Goal: Information Seeking & Learning: Learn about a topic

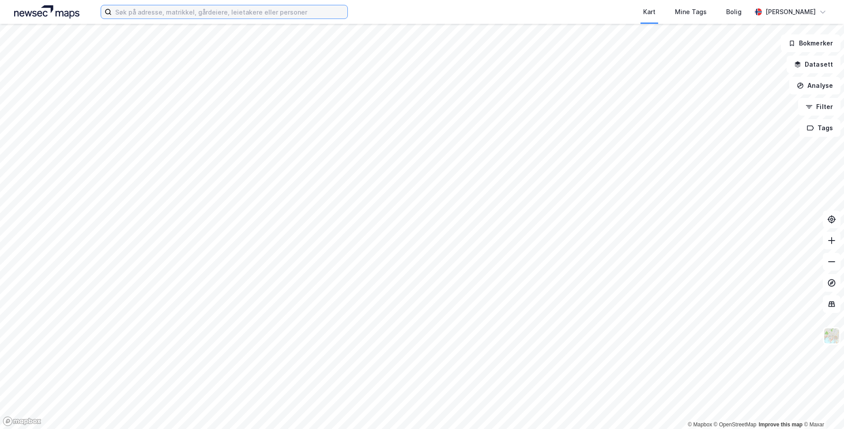
click at [193, 11] on input at bounding box center [230, 11] width 236 height 13
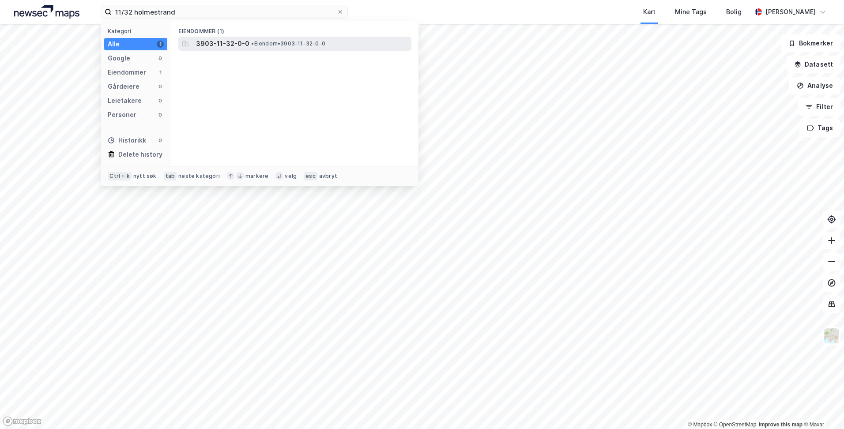
click at [257, 39] on div "3903-11-32-0-0 • Eiendom • 3903-11-32-0-0" at bounding box center [303, 43] width 214 height 11
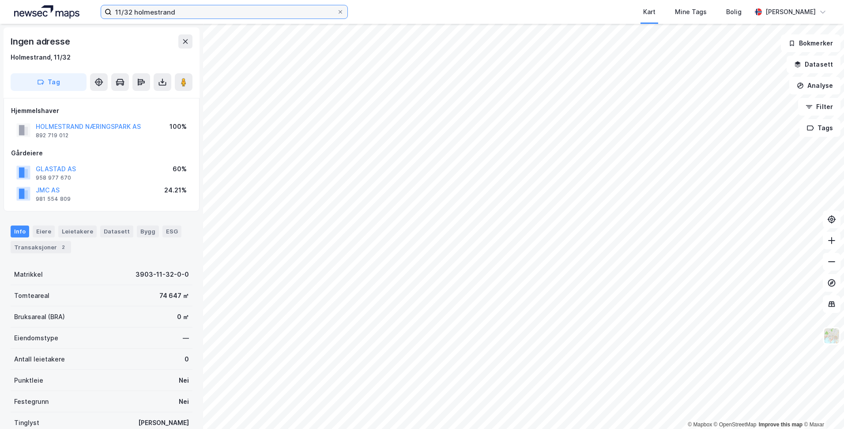
click at [132, 10] on input "11/32 holmestrand" at bounding box center [224, 11] width 225 height 13
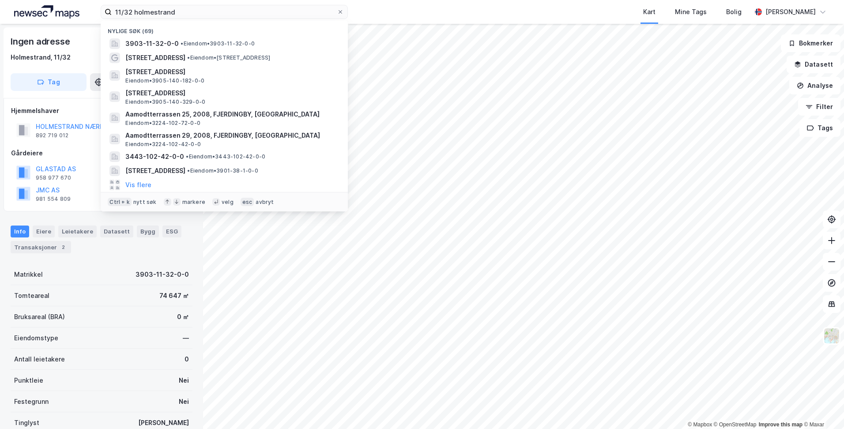
click at [395, 0] on div "Kart Mine Tags Bolig" at bounding box center [570, 12] width 361 height 24
drag, startPoint x: 133, startPoint y: 9, endPoint x: 110, endPoint y: 14, distance: 22.9
click at [110, 14] on label "11/32 holmestrand" at bounding box center [224, 12] width 247 height 14
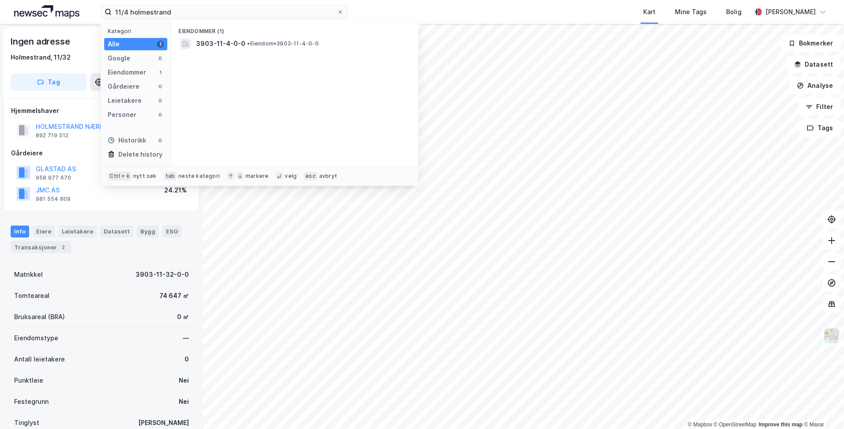
click at [251, 57] on div "Eiendommer (1) 3903-11-4-0-0 • Eiendom • 3903-11-4-0-0" at bounding box center [294, 93] width 247 height 145
click at [260, 45] on span "• Eiendom • 3903-11-4-0-0" at bounding box center [282, 43] width 71 height 7
drag, startPoint x: 174, startPoint y: 12, endPoint x: 93, endPoint y: 10, distance: 80.4
click at [93, 10] on div "11/4 holmestrand Kategori Alle 1 Google 0 Eiendommer 1 Gårdeiere 0 Leietakere 0…" at bounding box center [422, 12] width 844 height 24
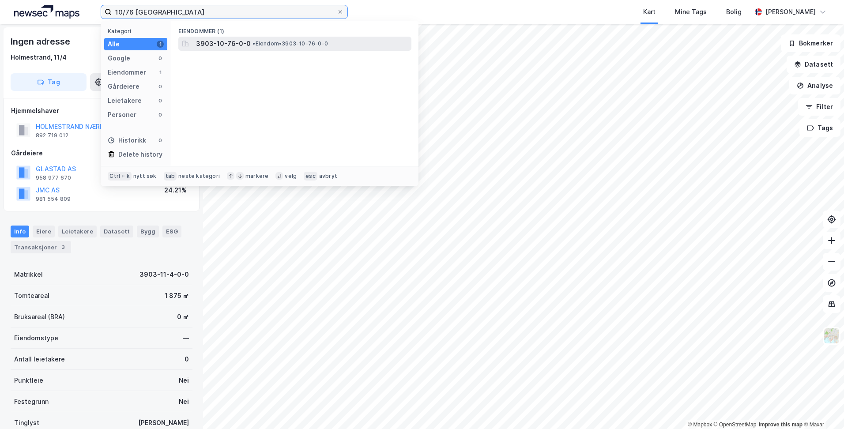
type input "10/76 [GEOGRAPHIC_DATA]"
click at [245, 42] on span "3903-10-76-0-0" at bounding box center [223, 43] width 55 height 11
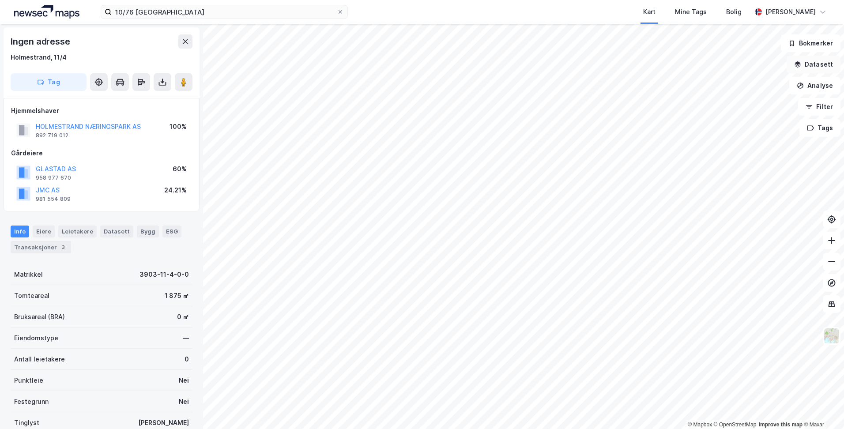
click at [815, 67] on button "Datasett" at bounding box center [814, 65] width 54 height 18
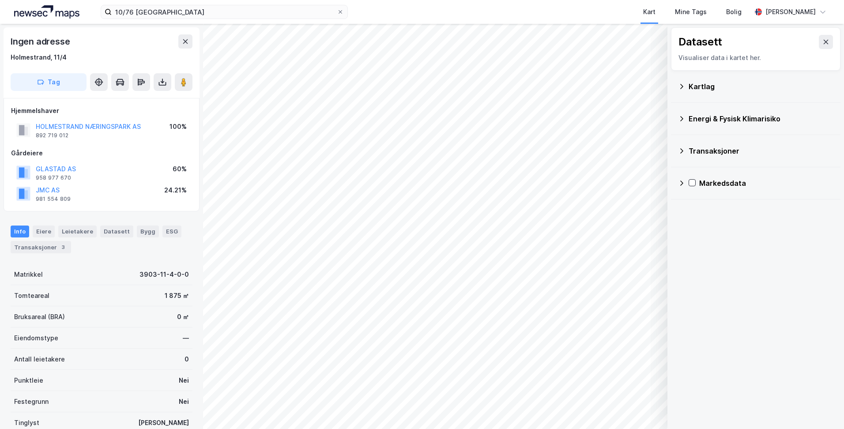
click at [697, 95] on div "Kartlag" at bounding box center [755, 86] width 155 height 21
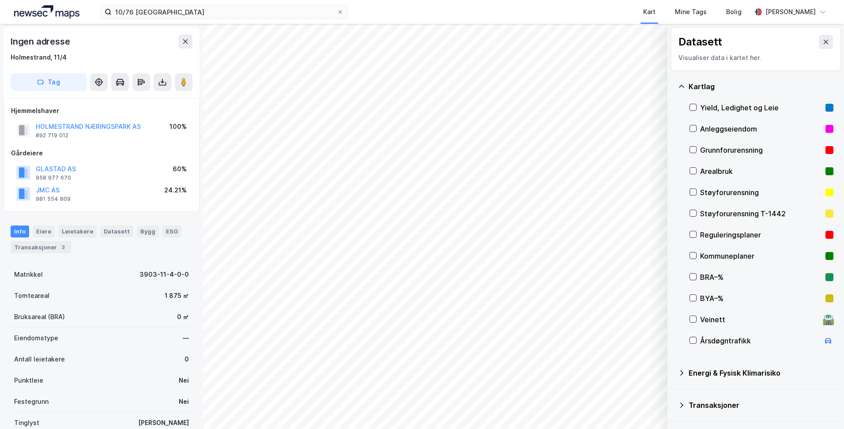
click at [689, 231] on div "Kartlag Yield, Ledighet og Leie Anleggseiendom Grunnforurensning Arealbruk Støy…" at bounding box center [756, 214] width 170 height 287
click at [693, 234] on icon at bounding box center [693, 234] width 6 height 6
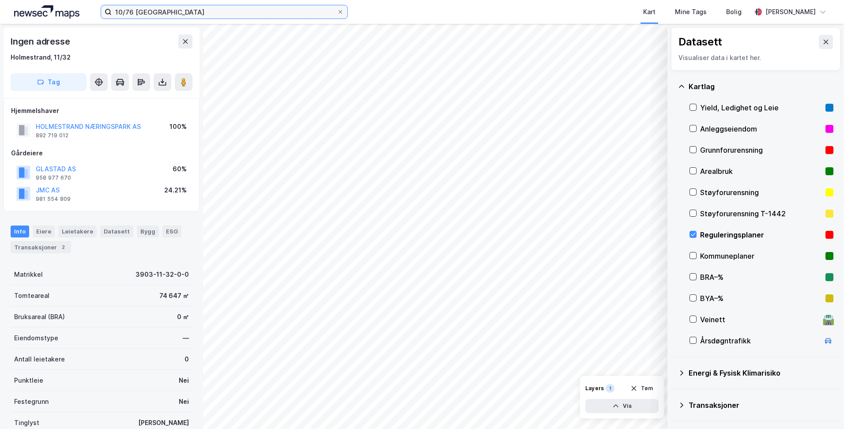
click at [192, 10] on input "10/76 [GEOGRAPHIC_DATA]" at bounding box center [224, 11] width 225 height 13
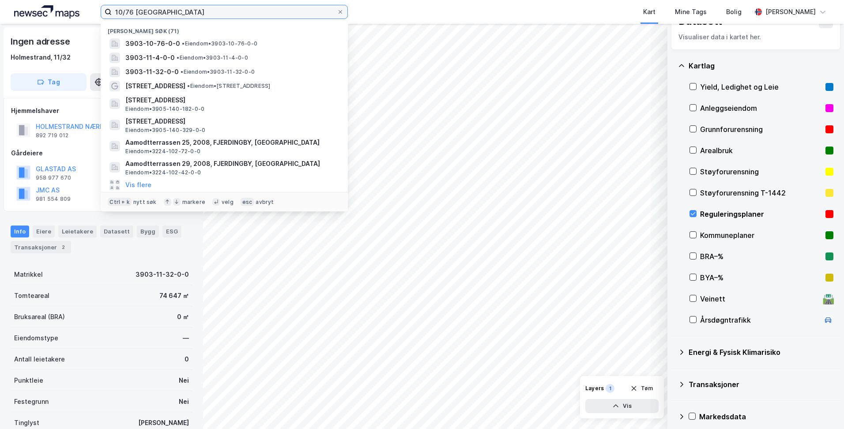
scroll to position [28, 0]
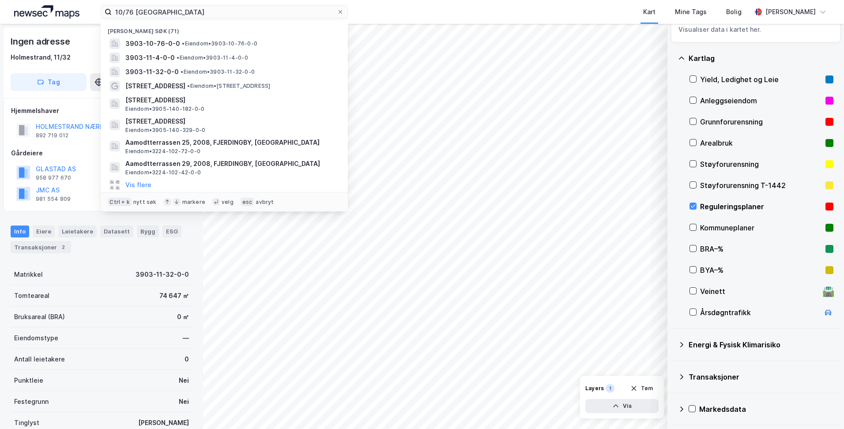
click at [704, 371] on div "Transaksjoner" at bounding box center [755, 376] width 155 height 21
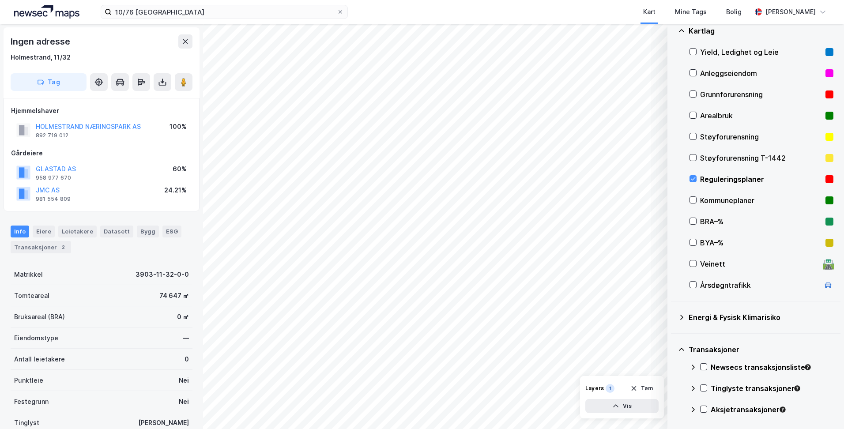
scroll to position [0, 0]
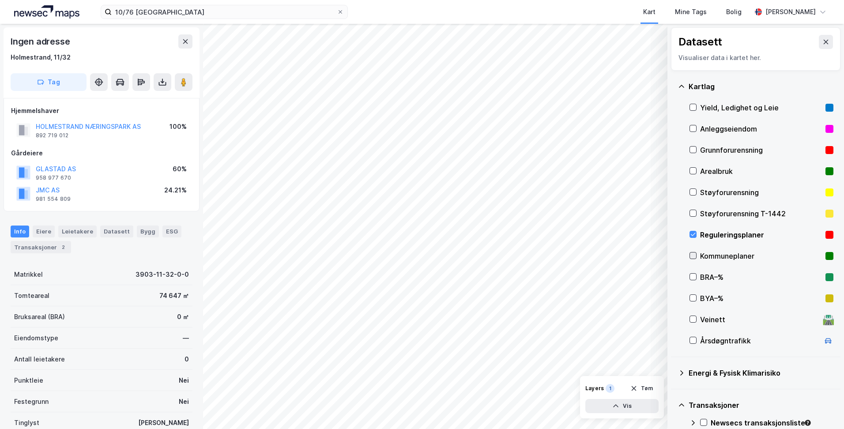
click at [696, 256] on div at bounding box center [693, 255] width 7 height 7
click at [696, 232] on div at bounding box center [693, 234] width 7 height 7
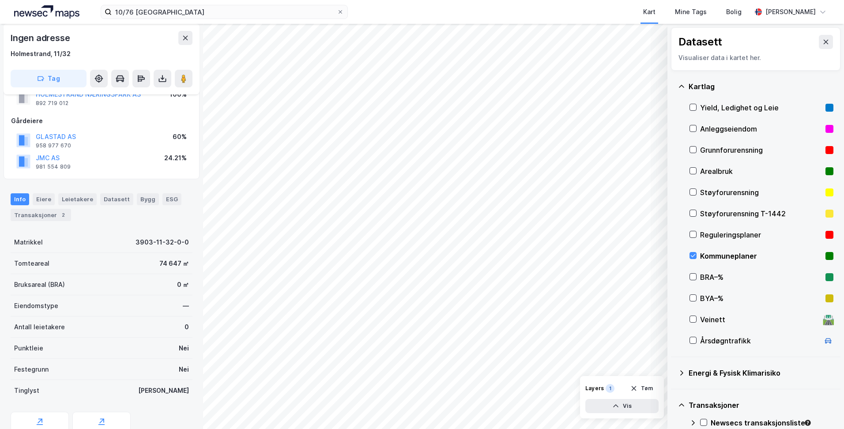
scroll to position [72, 0]
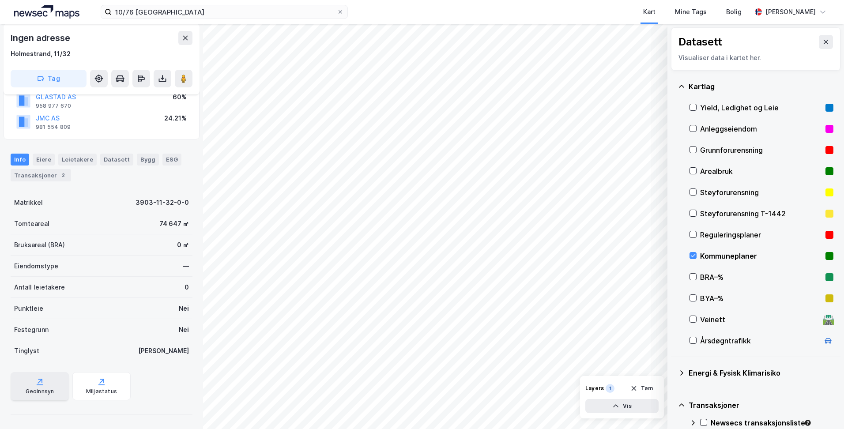
click at [29, 388] on div "Geoinnsyn" at bounding box center [40, 391] width 29 height 7
